Goal: Task Accomplishment & Management: Manage account settings

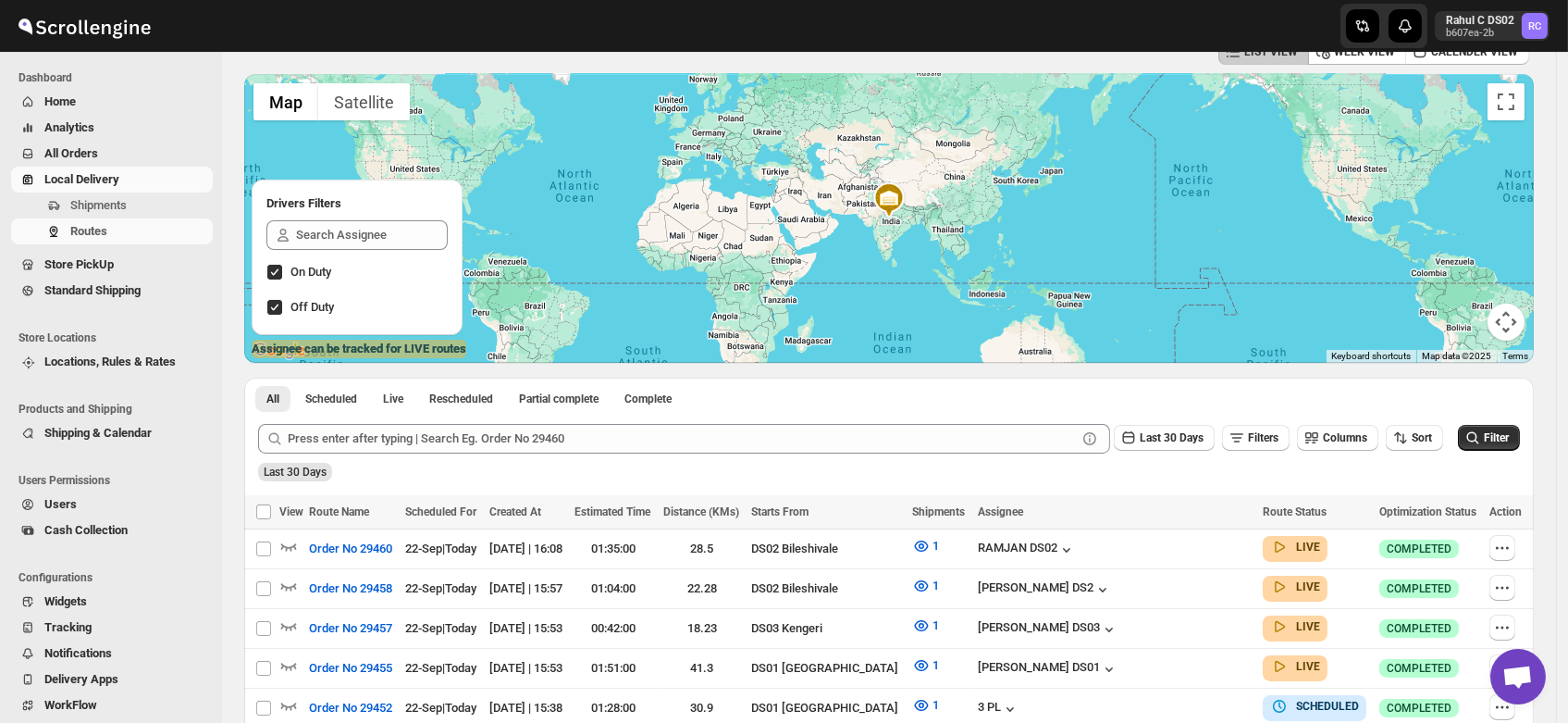
scroll to position [121, 0]
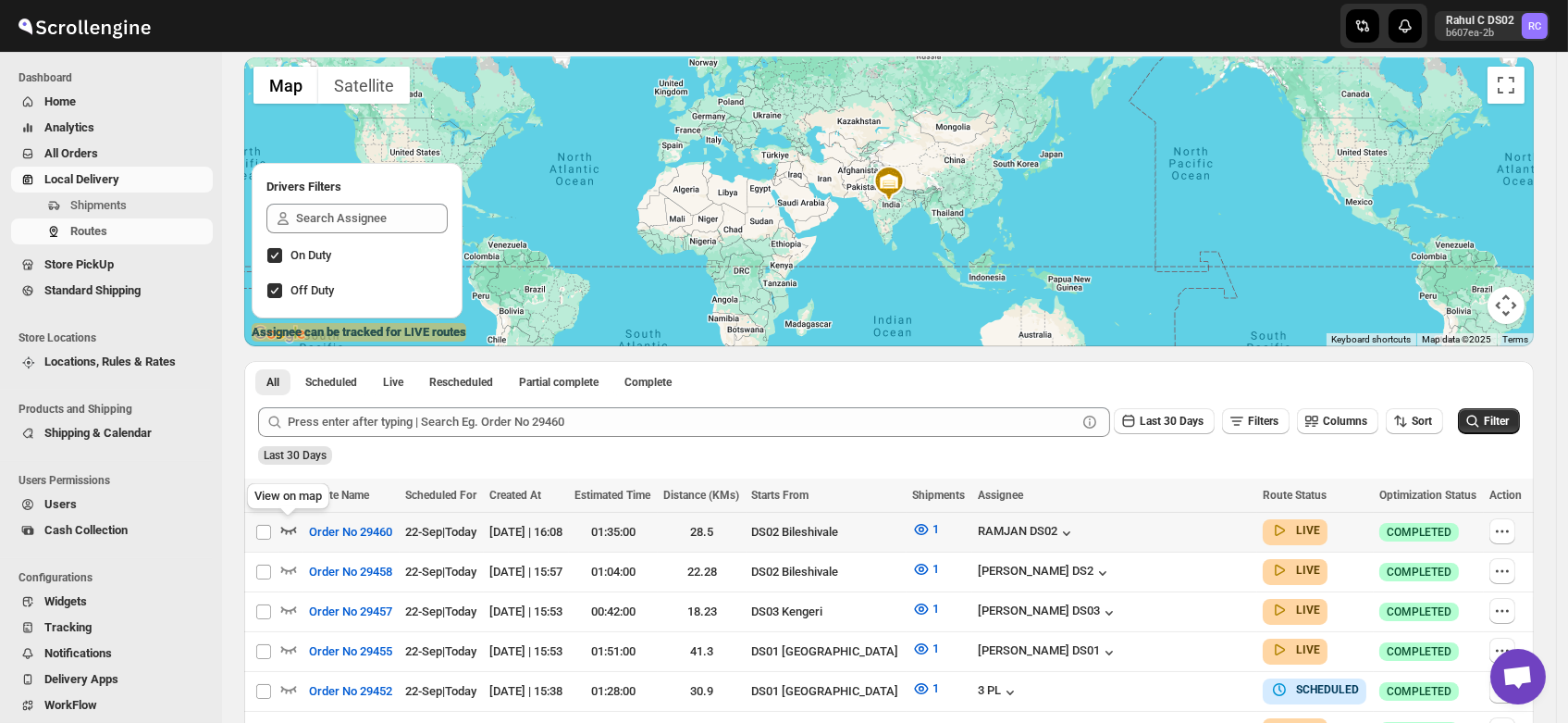
click at [285, 529] on icon "button" at bounding box center [288, 530] width 19 height 19
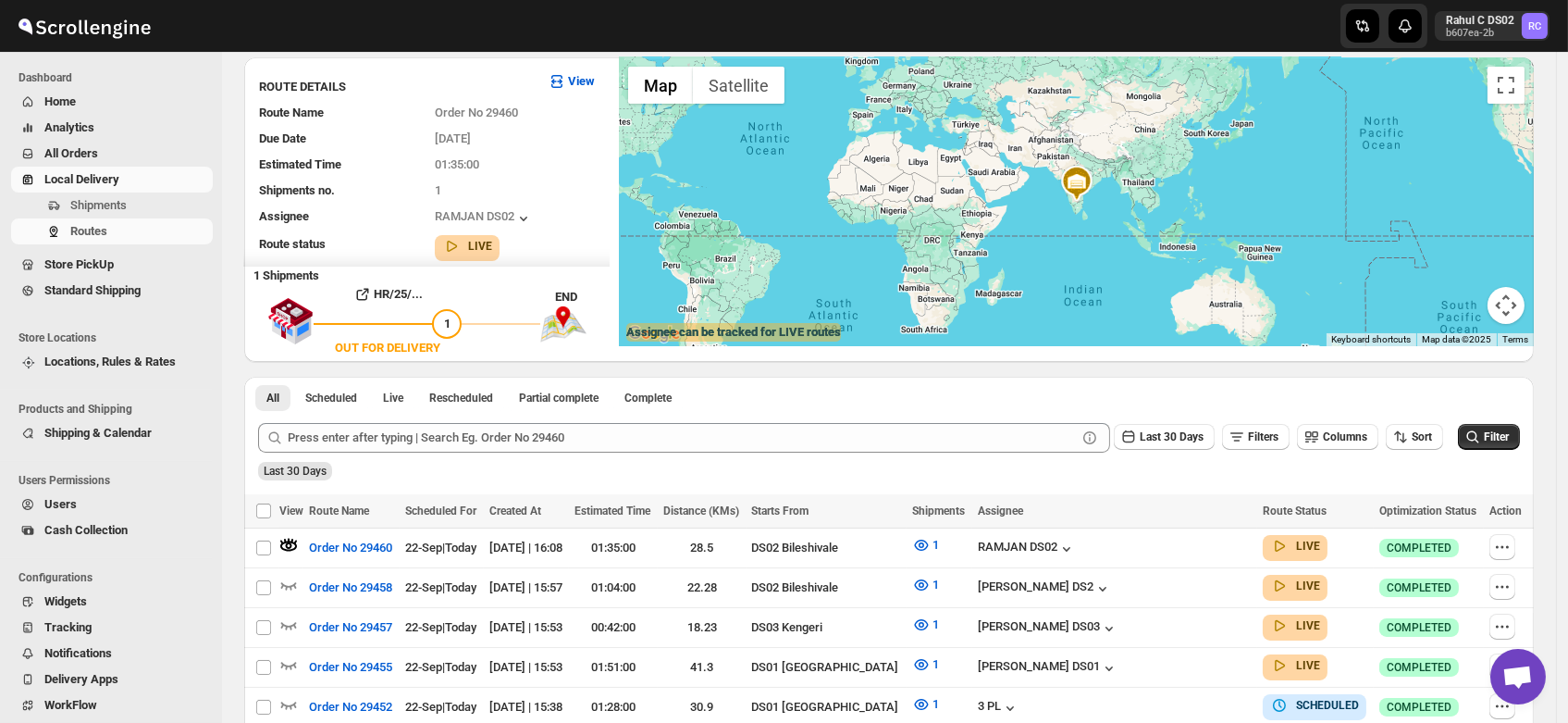
scroll to position [0, 0]
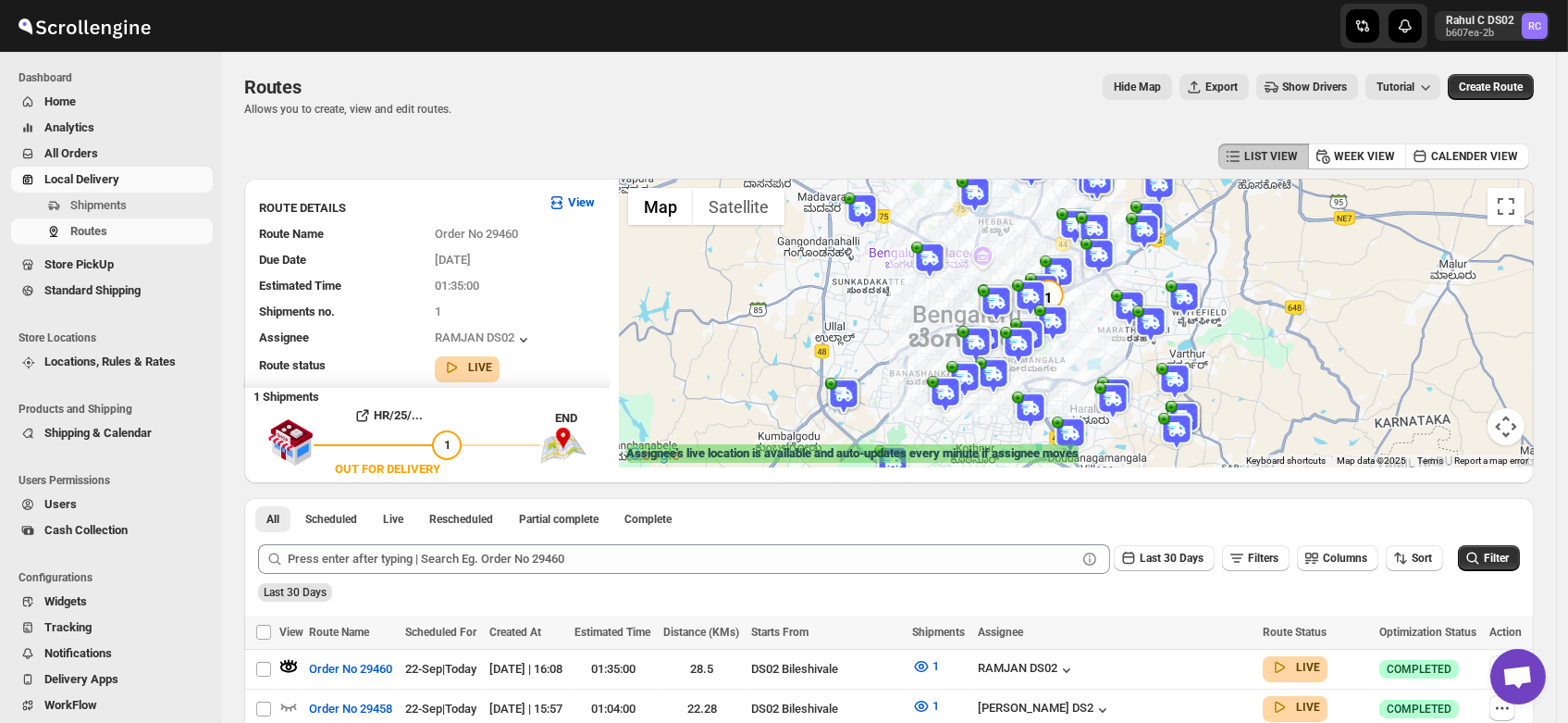
drag, startPoint x: 1108, startPoint y: 369, endPoint x: 1108, endPoint y: 298, distance: 71.0
click at [1108, 298] on div at bounding box center [1076, 322] width 915 height 289
click at [289, 658] on icon "button" at bounding box center [288, 666] width 19 height 19
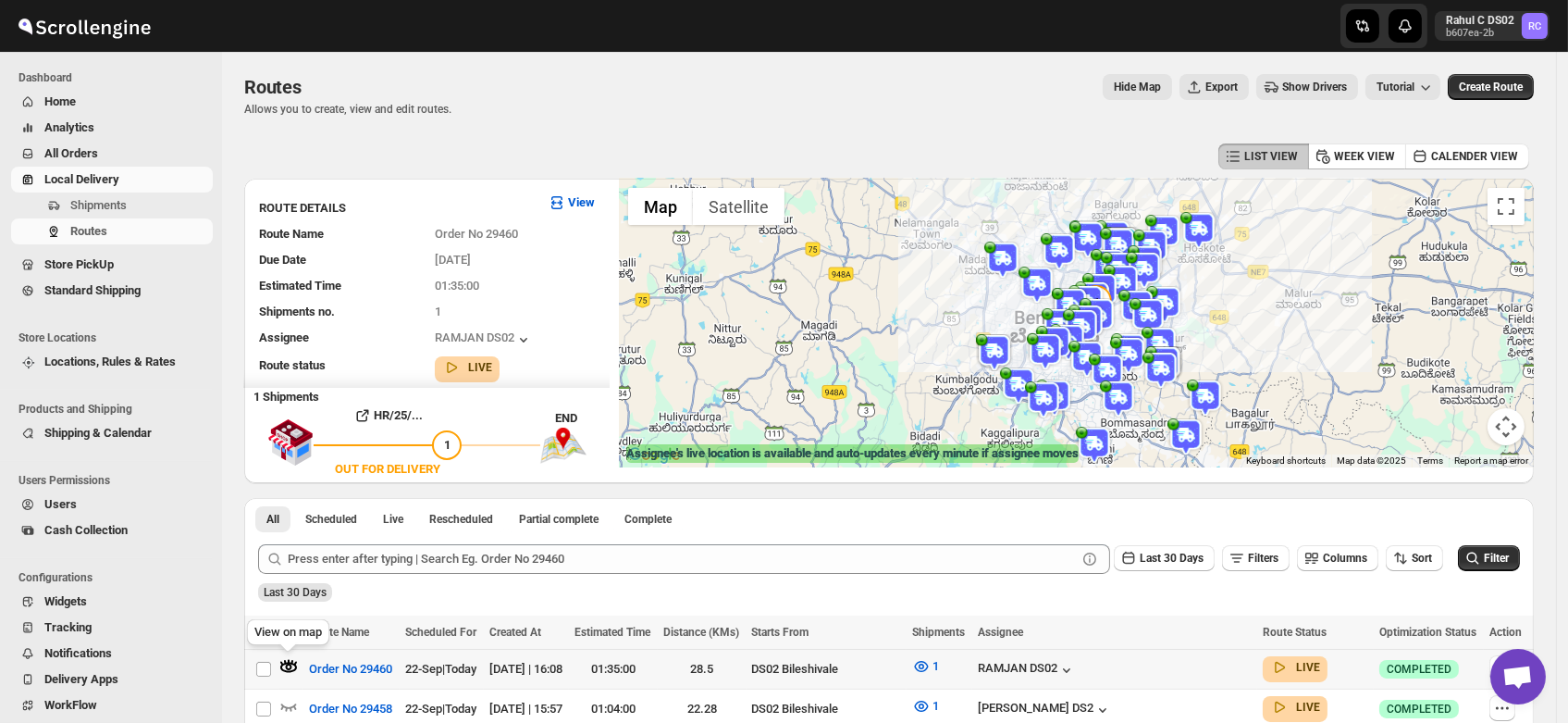
click at [285, 665] on icon "button" at bounding box center [288, 666] width 19 height 19
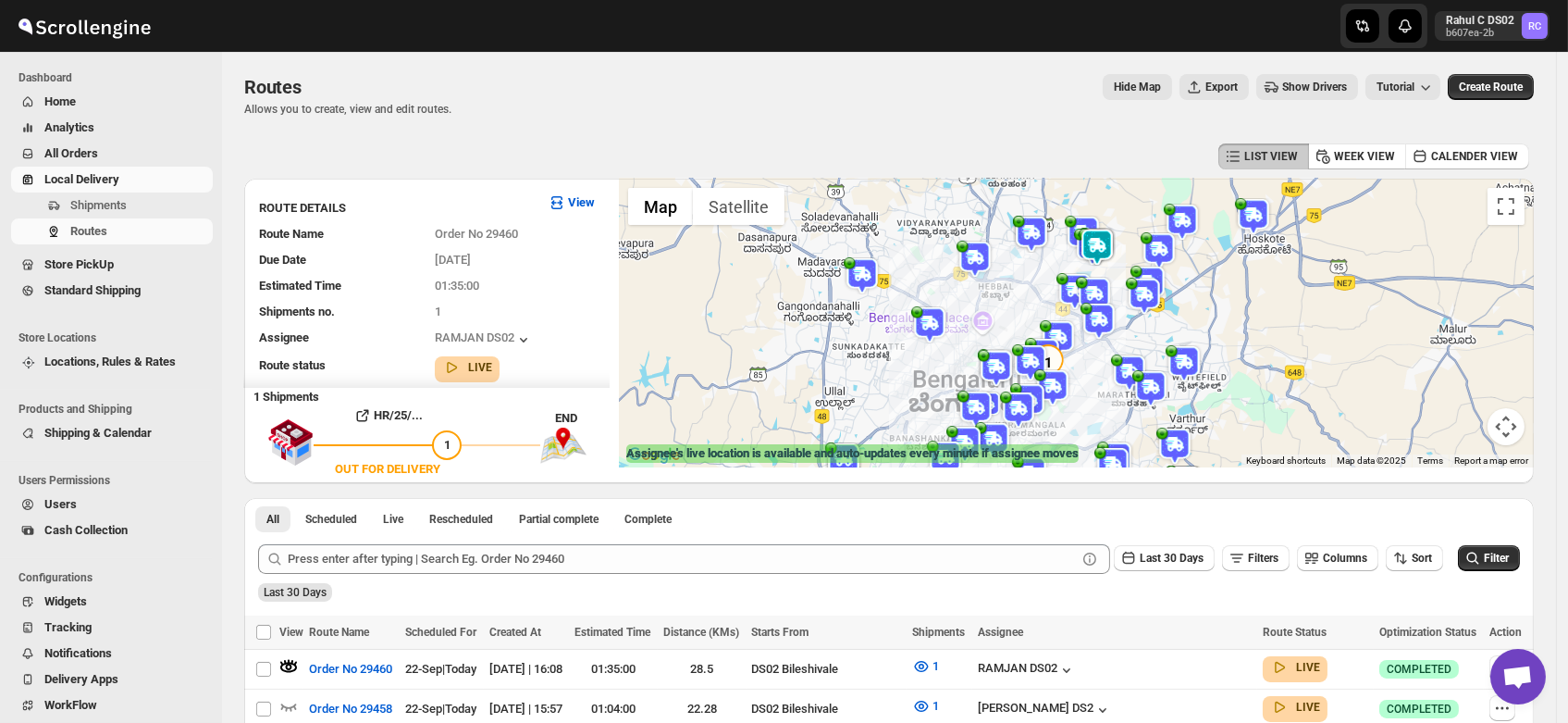
click at [1019, 325] on div at bounding box center [1076, 322] width 915 height 289
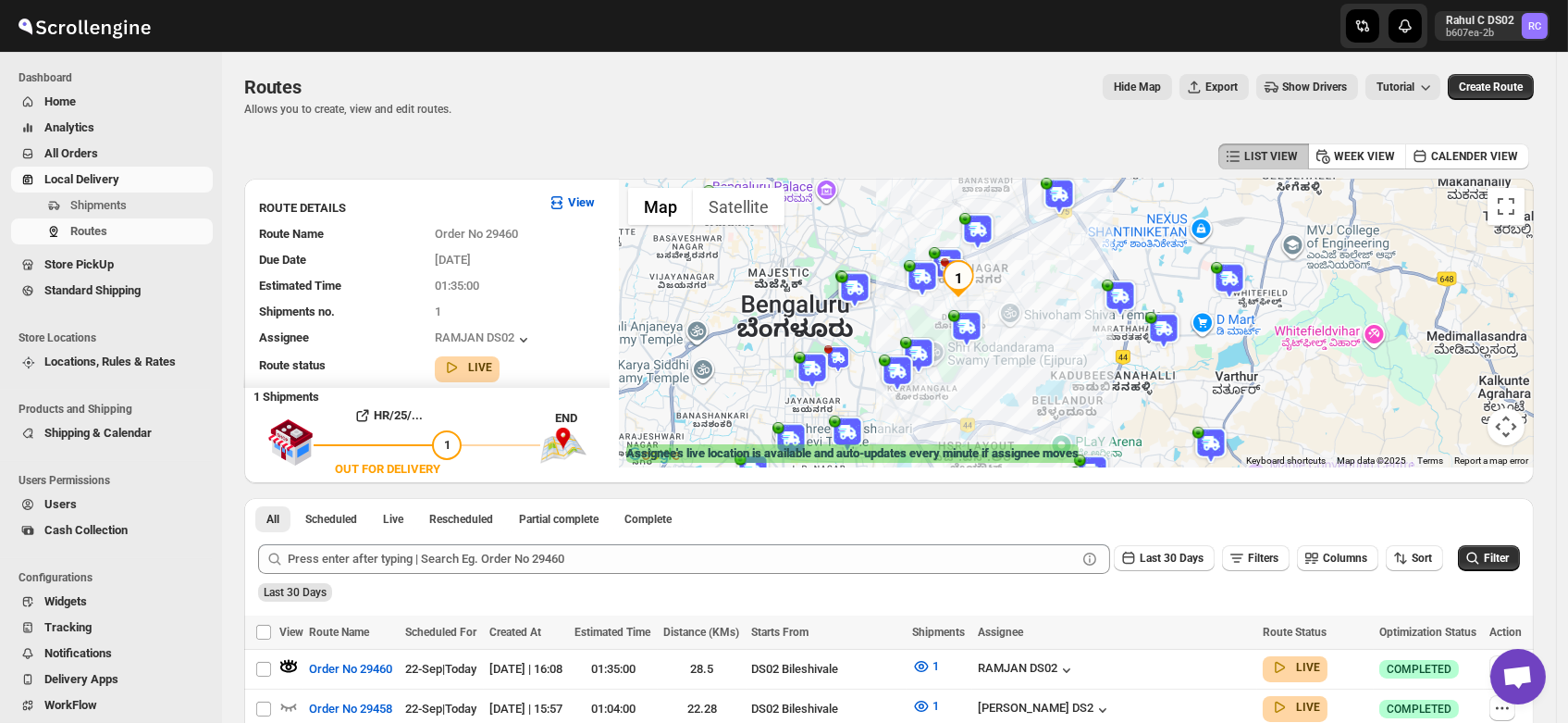
drag, startPoint x: 1030, startPoint y: 338, endPoint x: 901, endPoint y: 195, distance: 192.6
click at [901, 195] on div at bounding box center [1076, 322] width 915 height 289
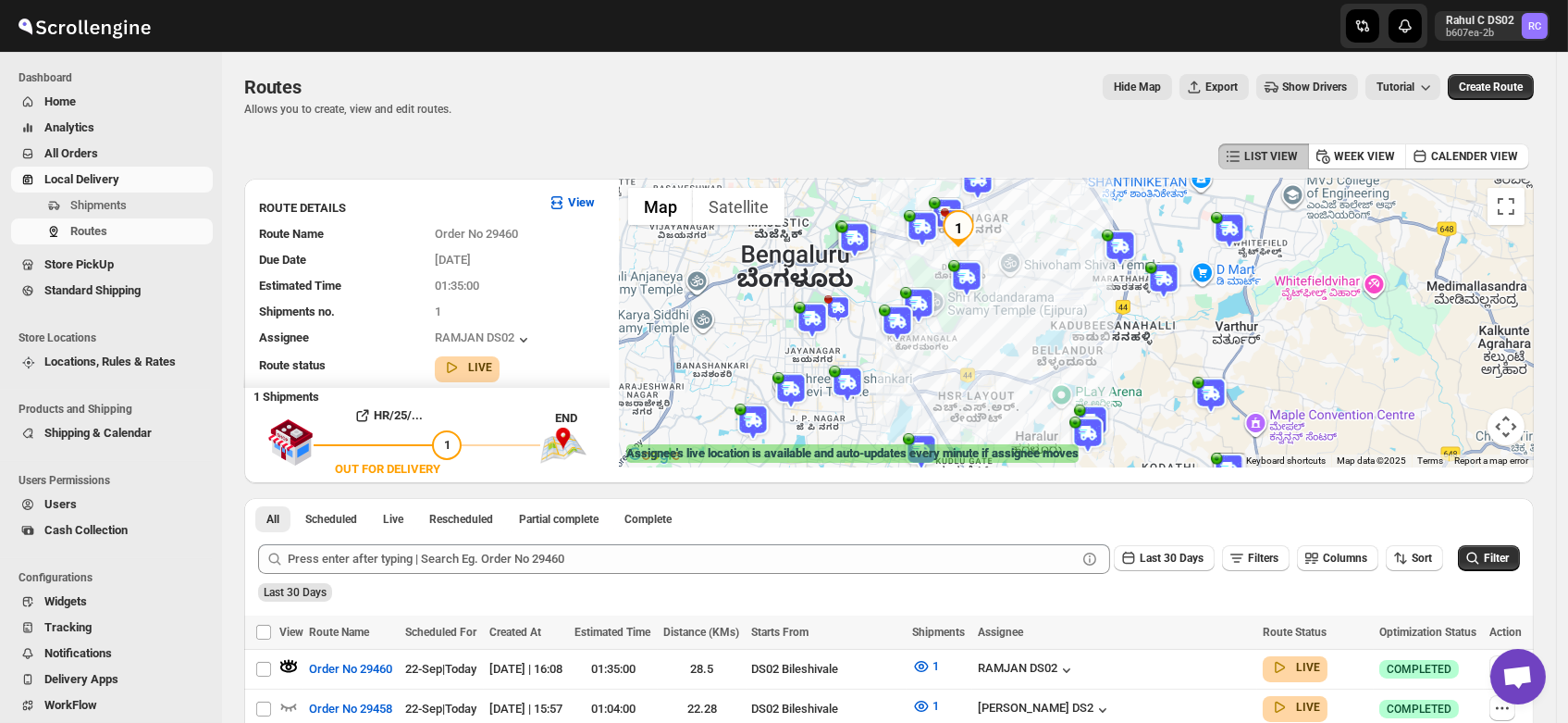
drag, startPoint x: 978, startPoint y: 371, endPoint x: 977, endPoint y: 314, distance: 57.0
click at [977, 314] on div at bounding box center [1076, 322] width 915 height 289
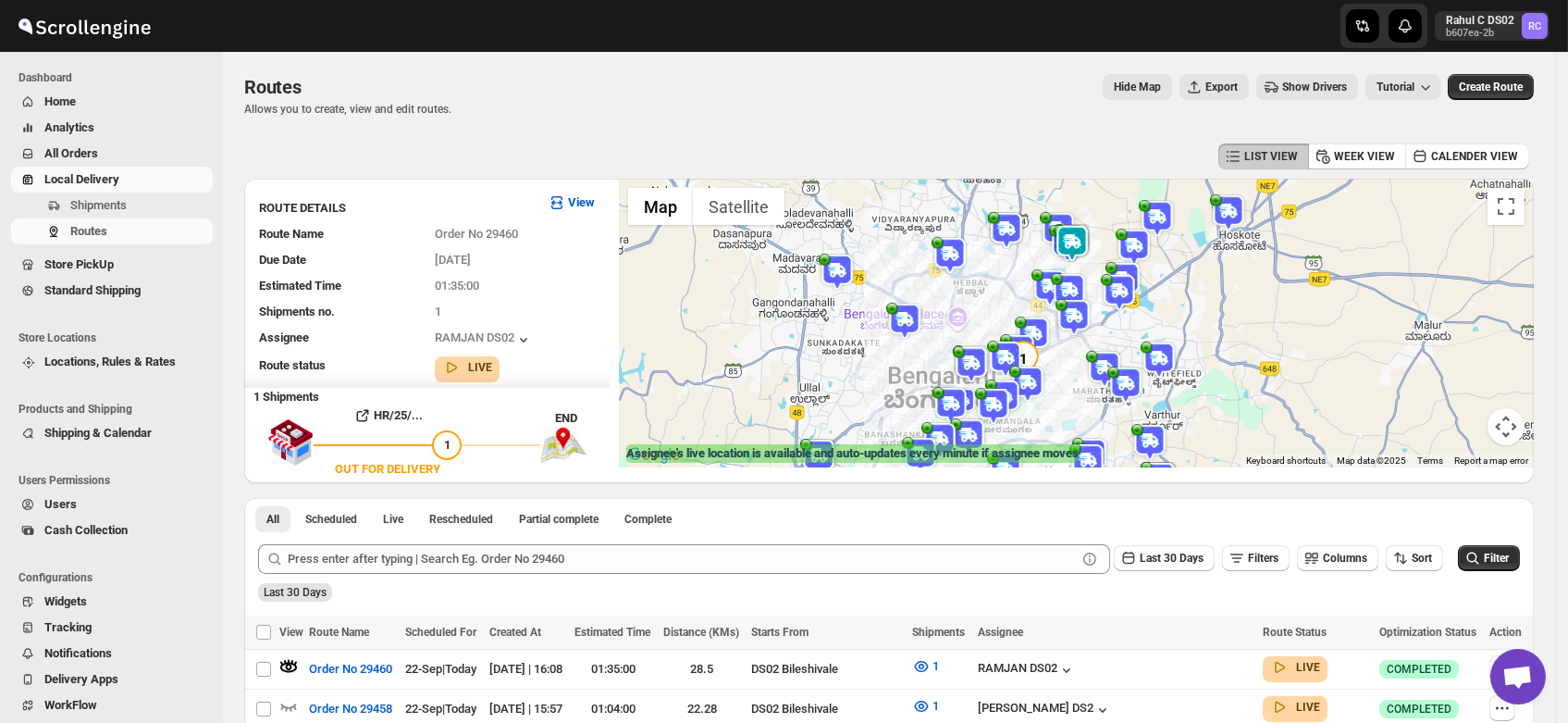
drag, startPoint x: 1040, startPoint y: 282, endPoint x: 1097, endPoint y: 386, distance: 118.6
click at [1097, 386] on div at bounding box center [1076, 322] width 915 height 289
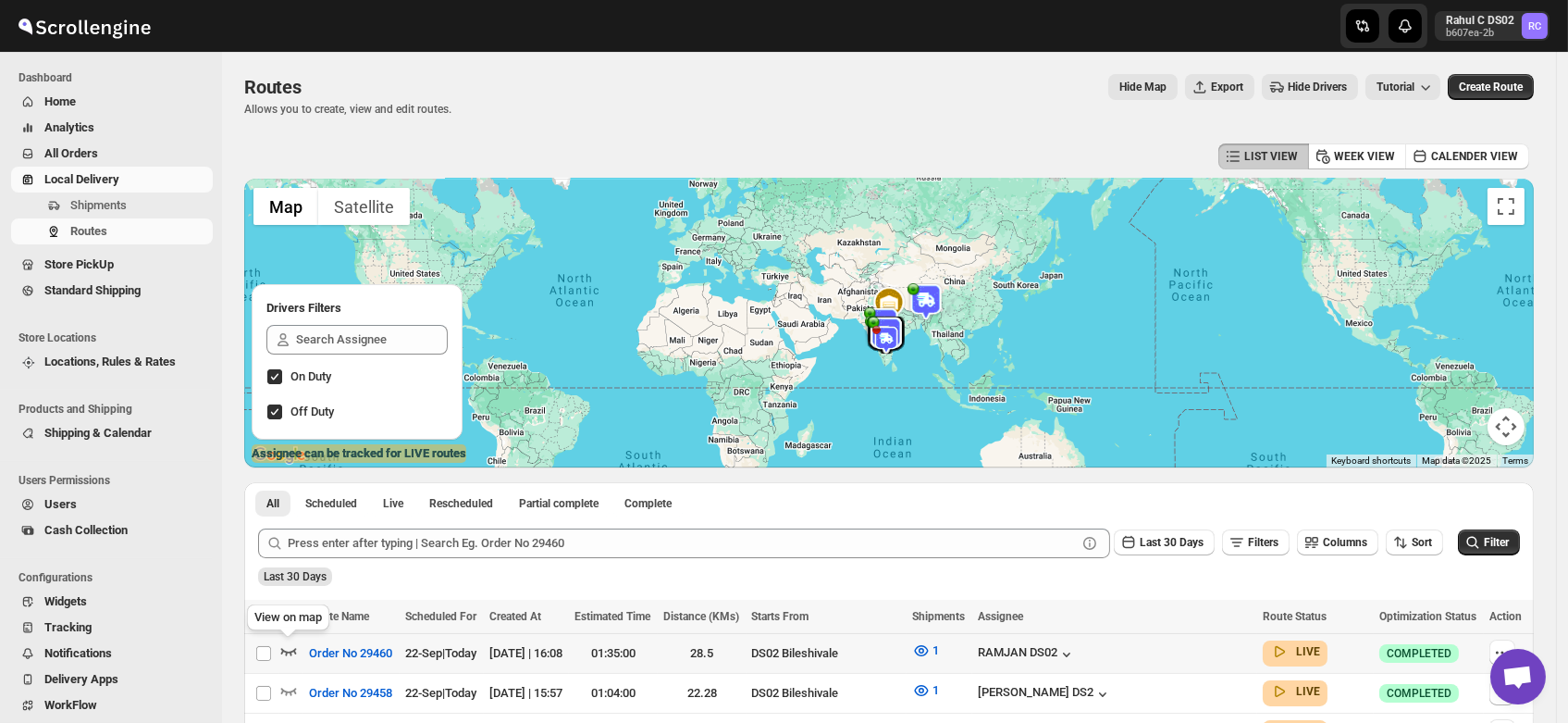
click at [288, 647] on icon "button" at bounding box center [288, 651] width 19 height 19
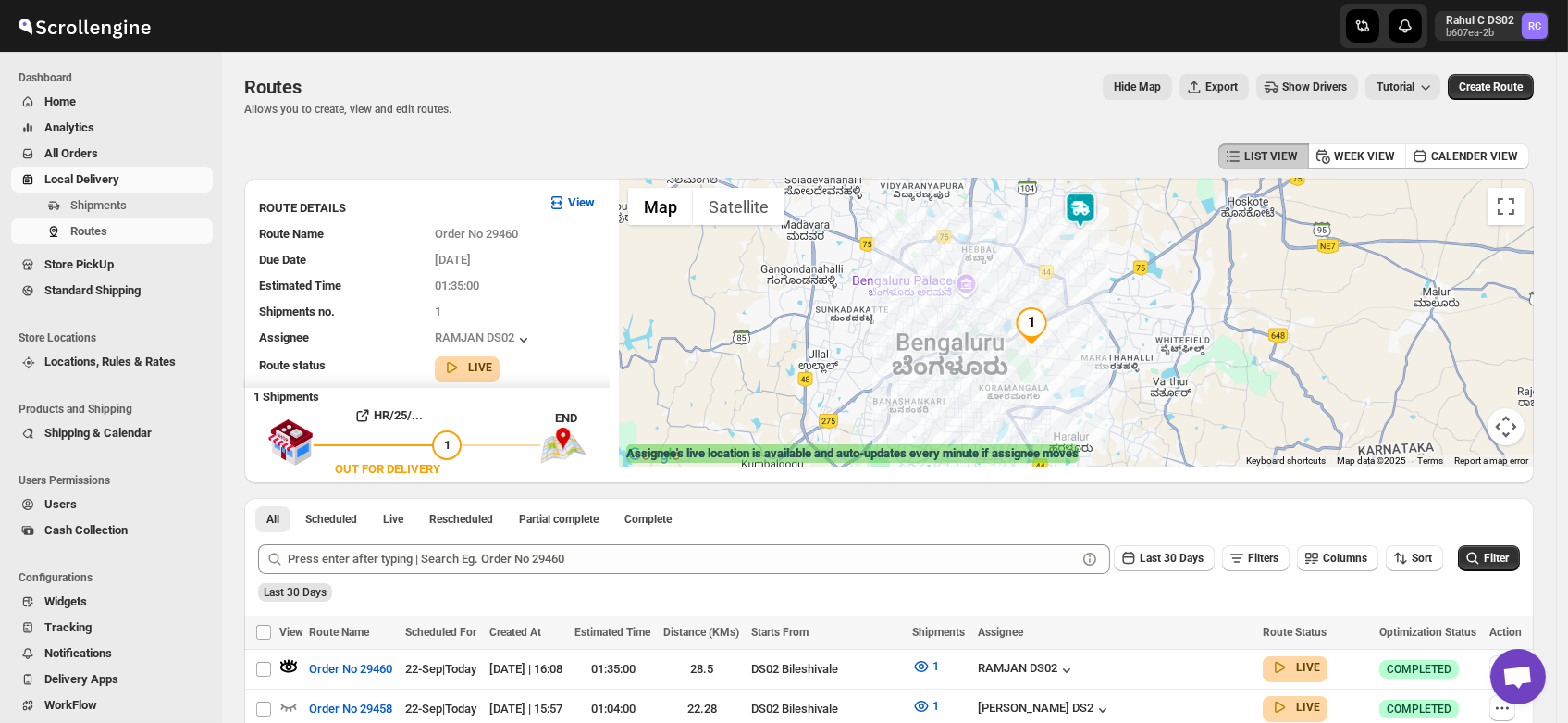
drag, startPoint x: 1088, startPoint y: 408, endPoint x: 1077, endPoint y: 377, distance: 32.9
click at [1077, 377] on div at bounding box center [1076, 322] width 915 height 289
